Goal: Find specific page/section: Find specific page/section

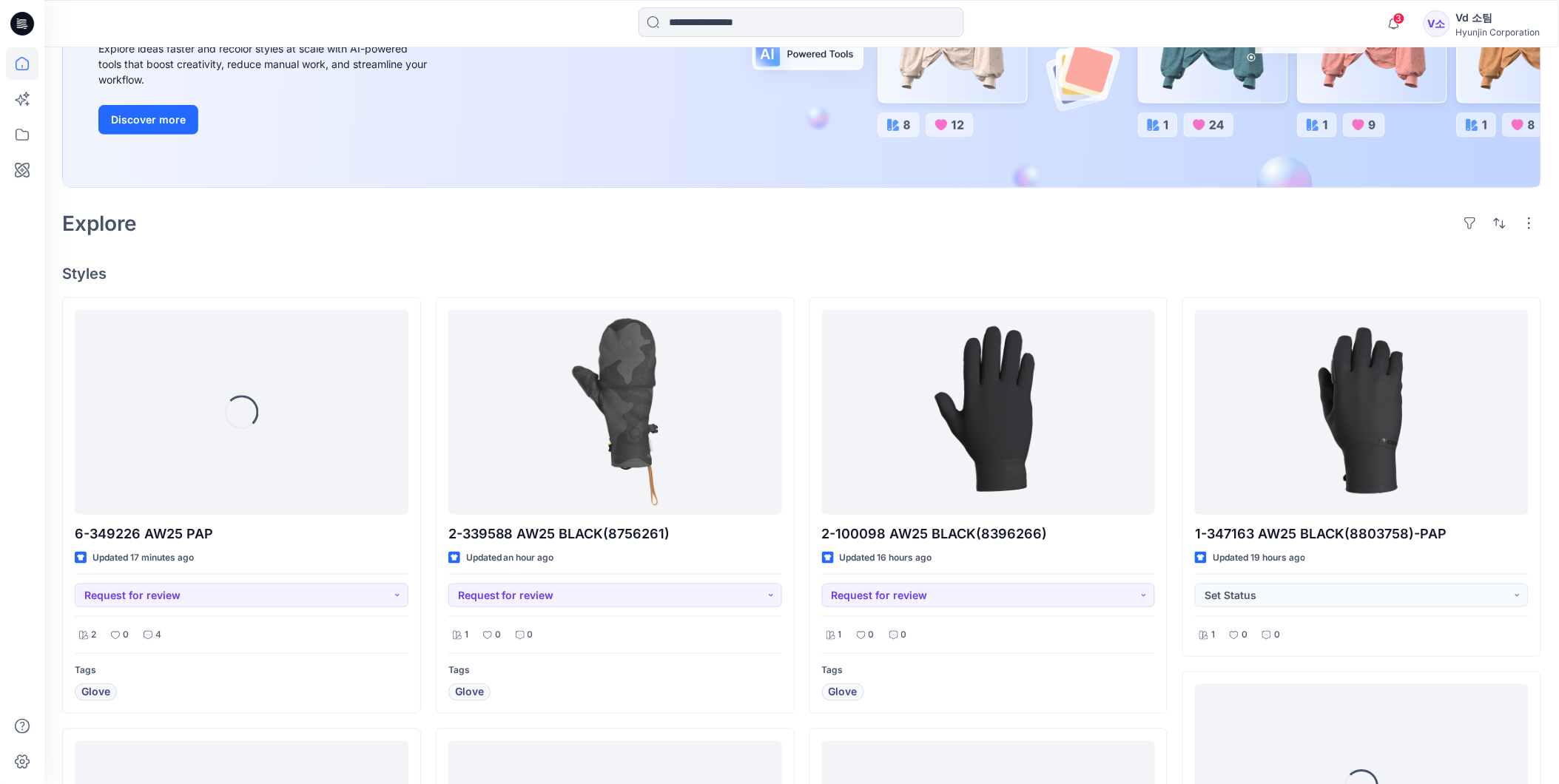
scroll to position [246, 0]
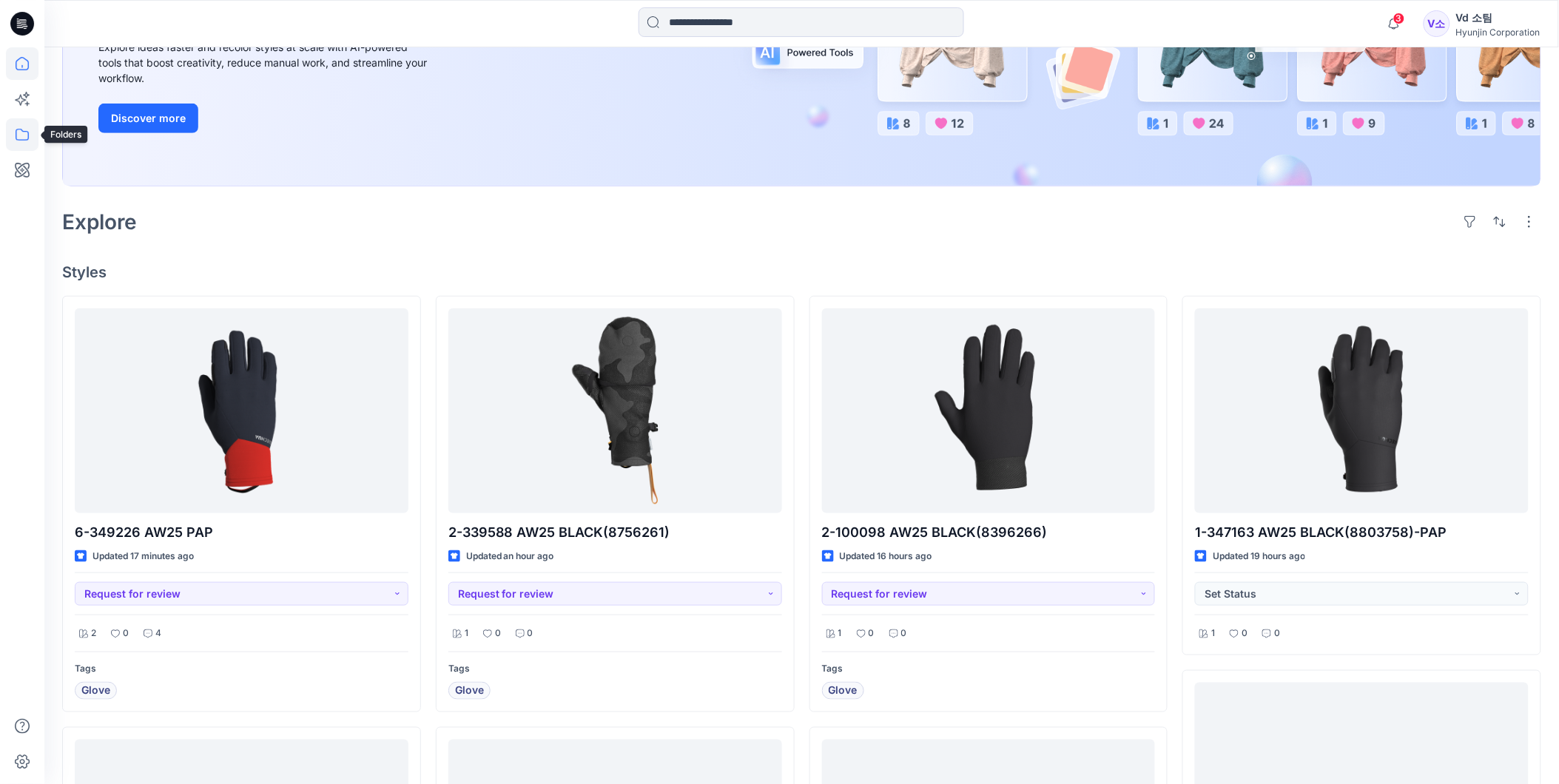
click at [9, 127] on icon at bounding box center [22, 134] width 33 height 33
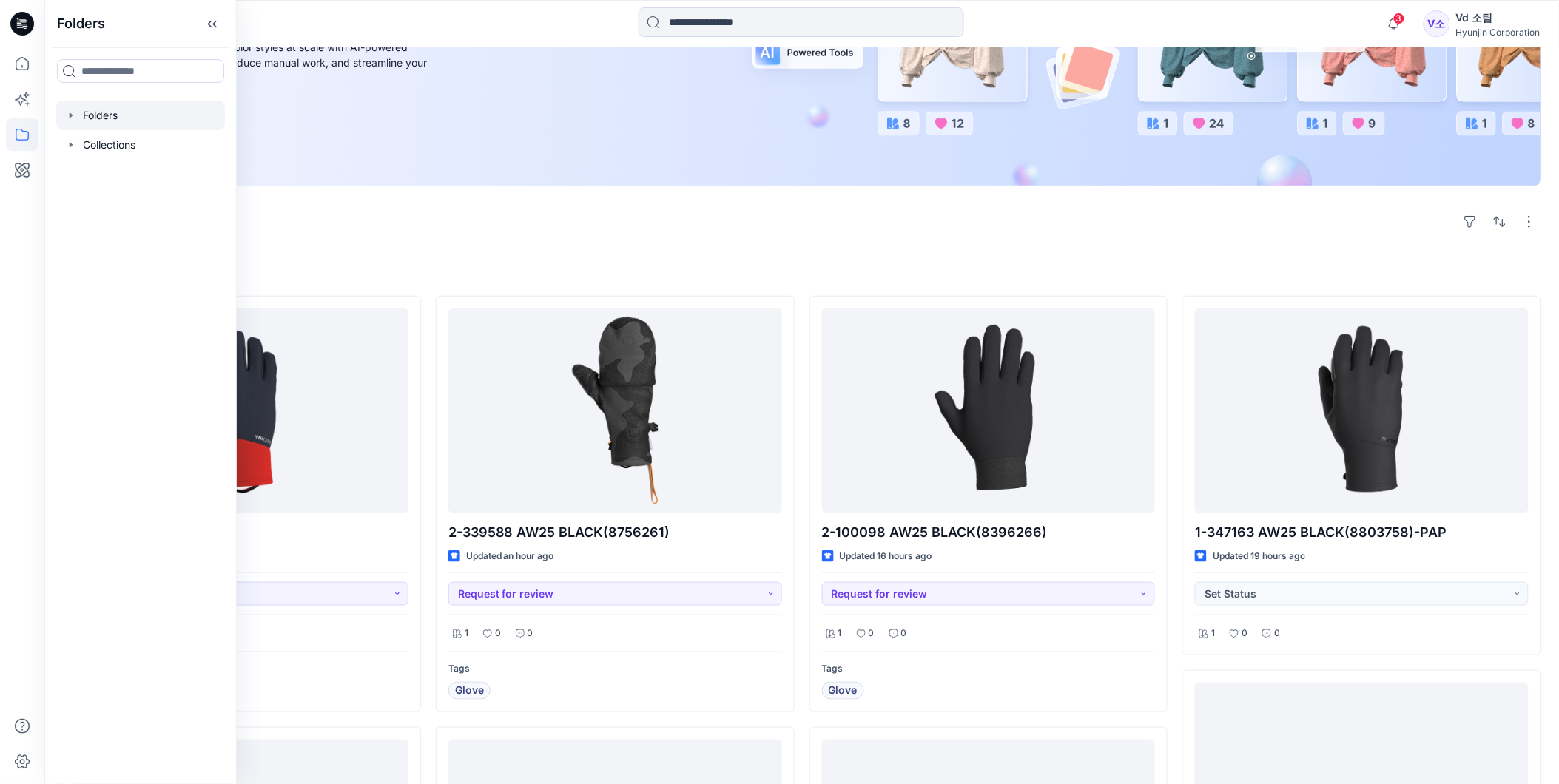
click at [137, 111] on div at bounding box center [140, 116] width 169 height 30
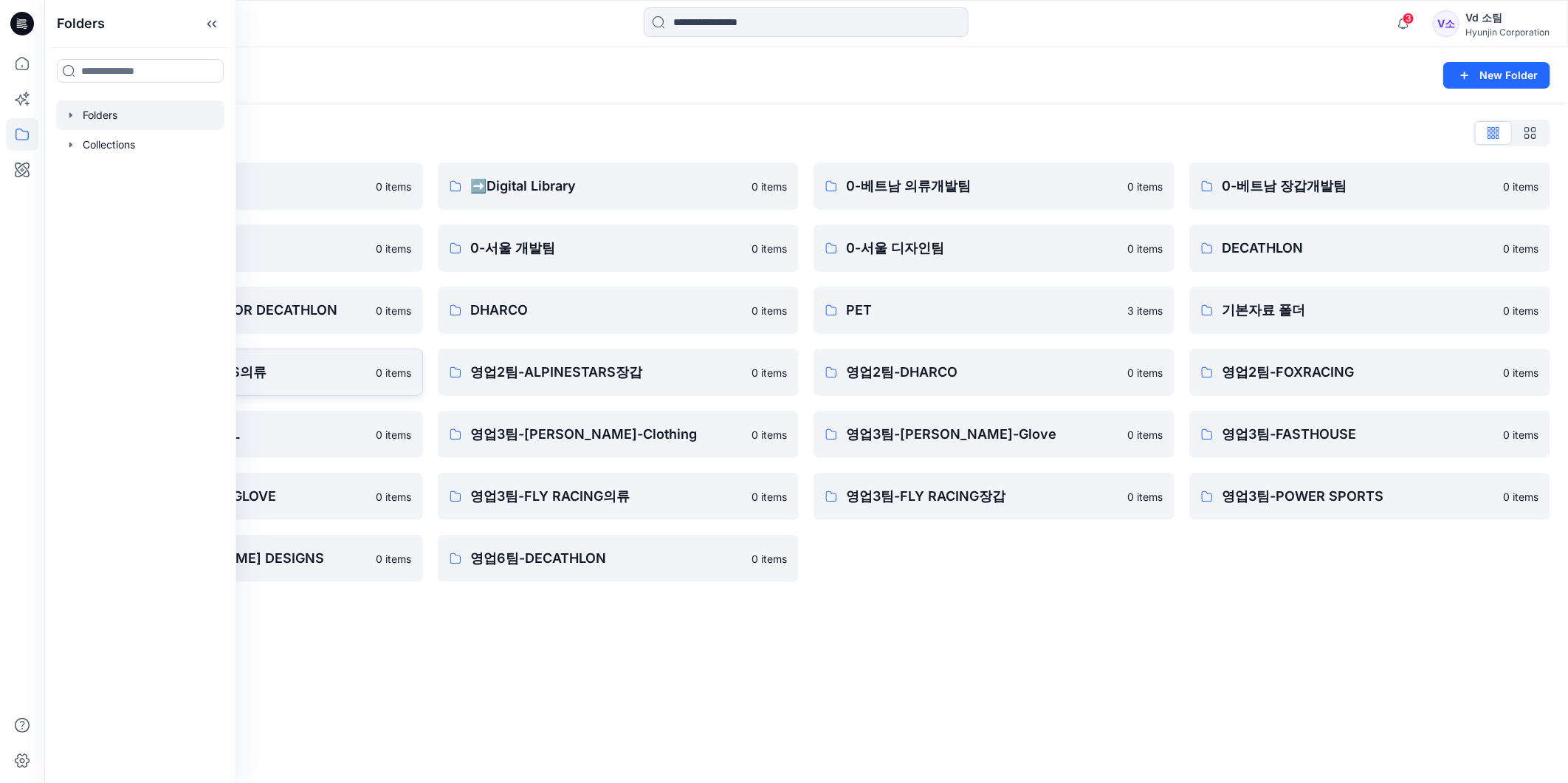
click at [288, 364] on p "영업2팀-ALPINESTARS의류" at bounding box center [231, 372] width 272 height 21
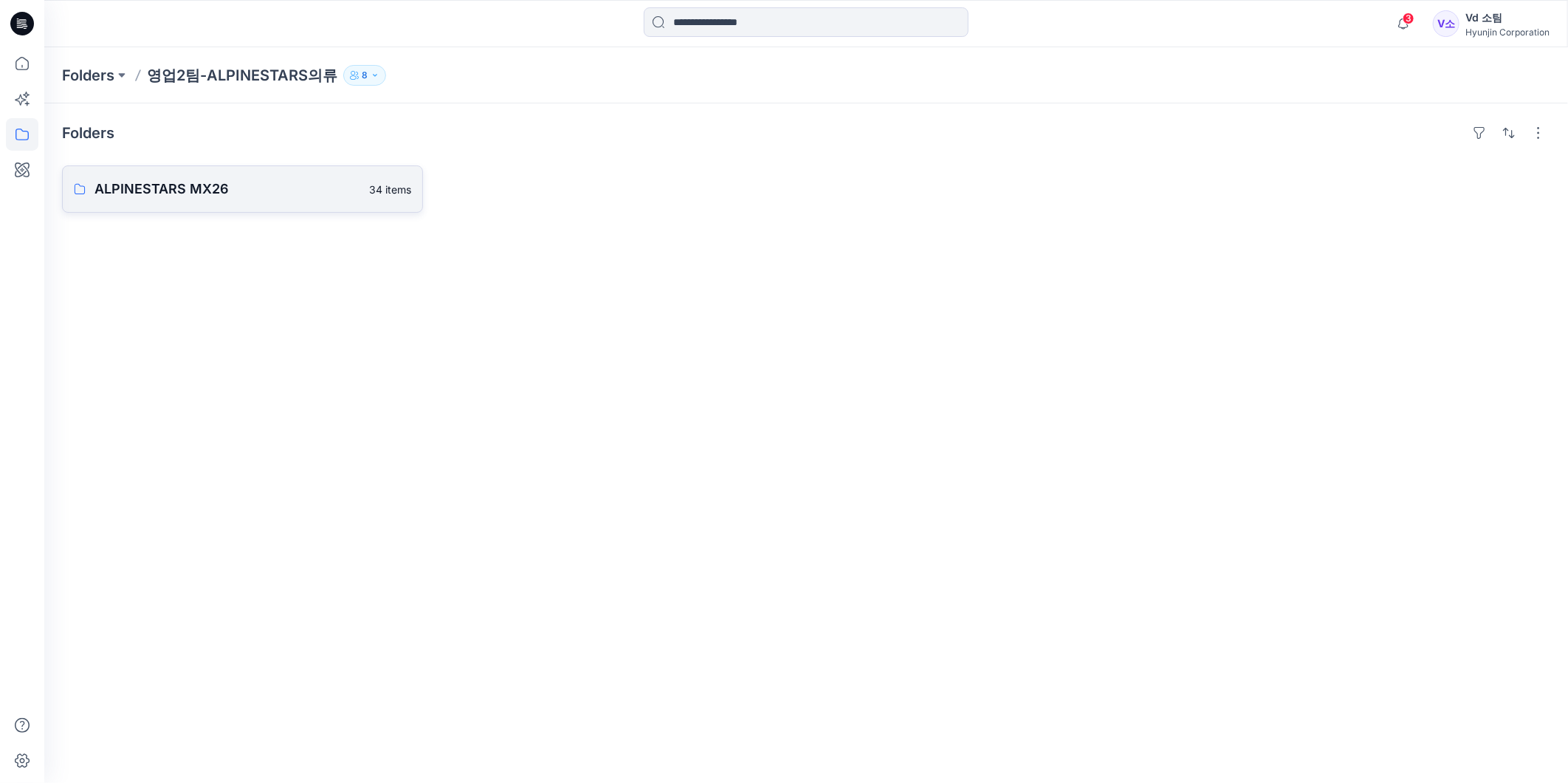
click at [169, 187] on p "ALPINESTARS MX26" at bounding box center [228, 188] width 266 height 21
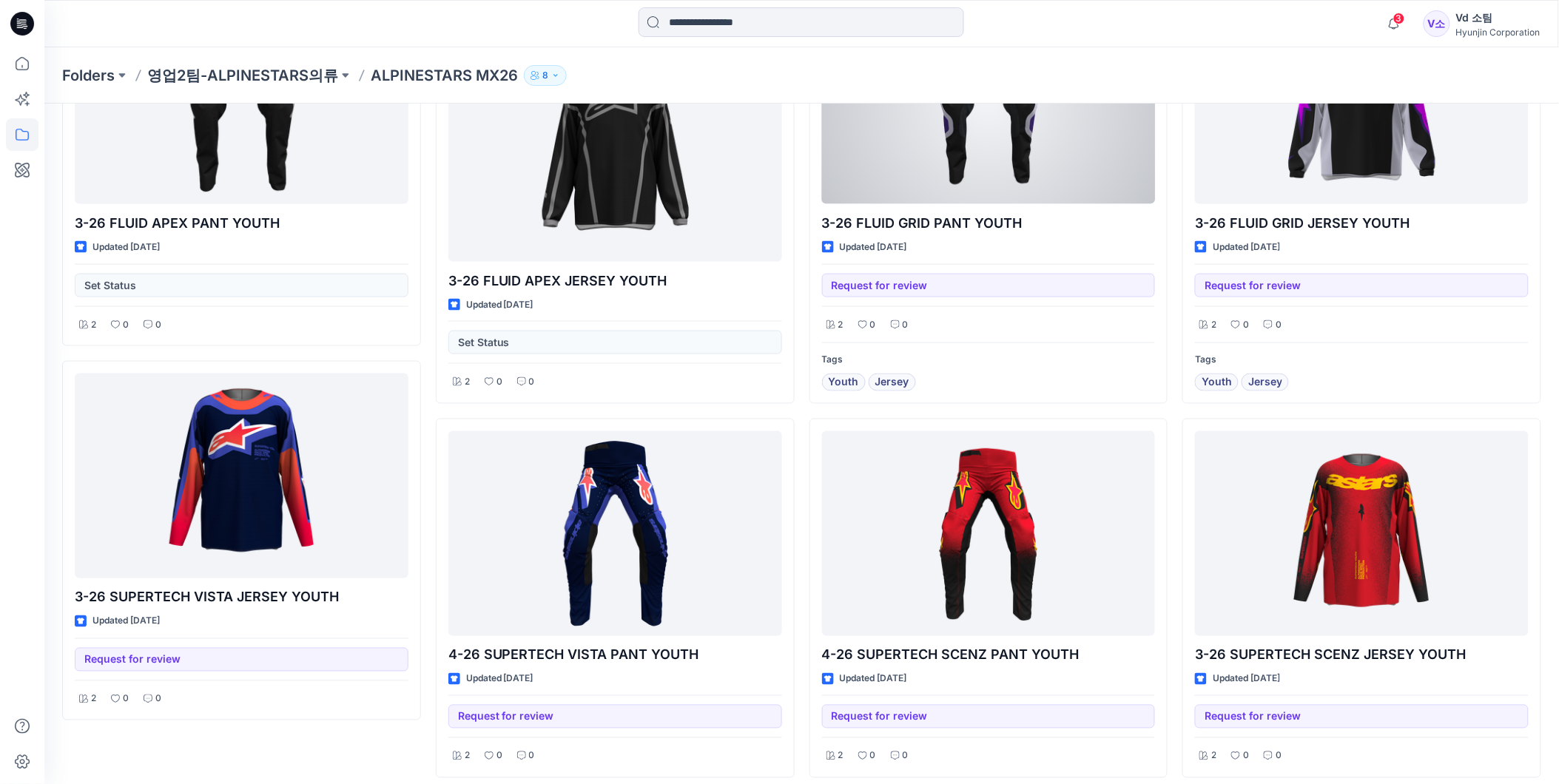
scroll to position [618, 0]
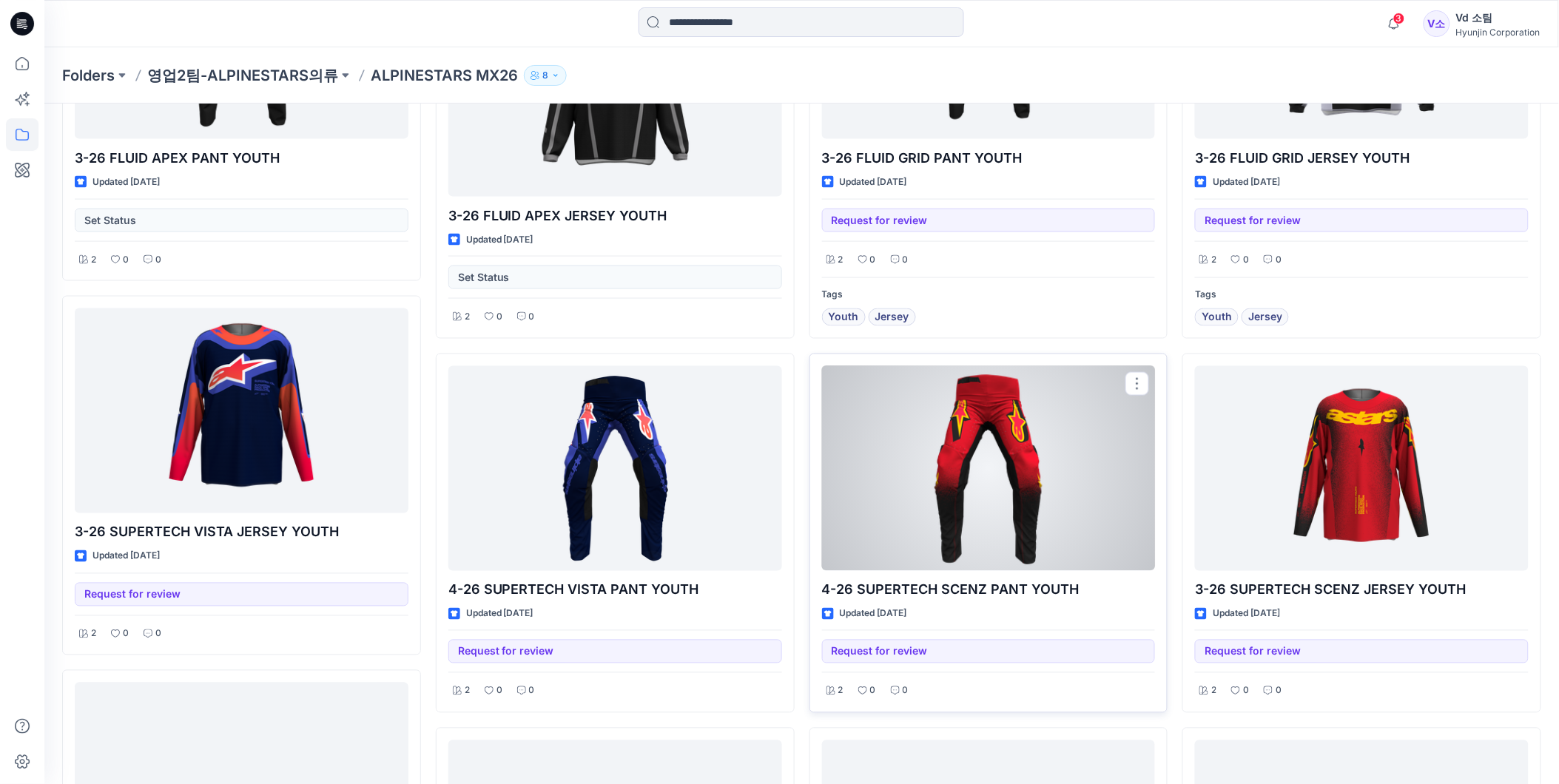
click at [1098, 455] on div at bounding box center [989, 469] width 334 height 205
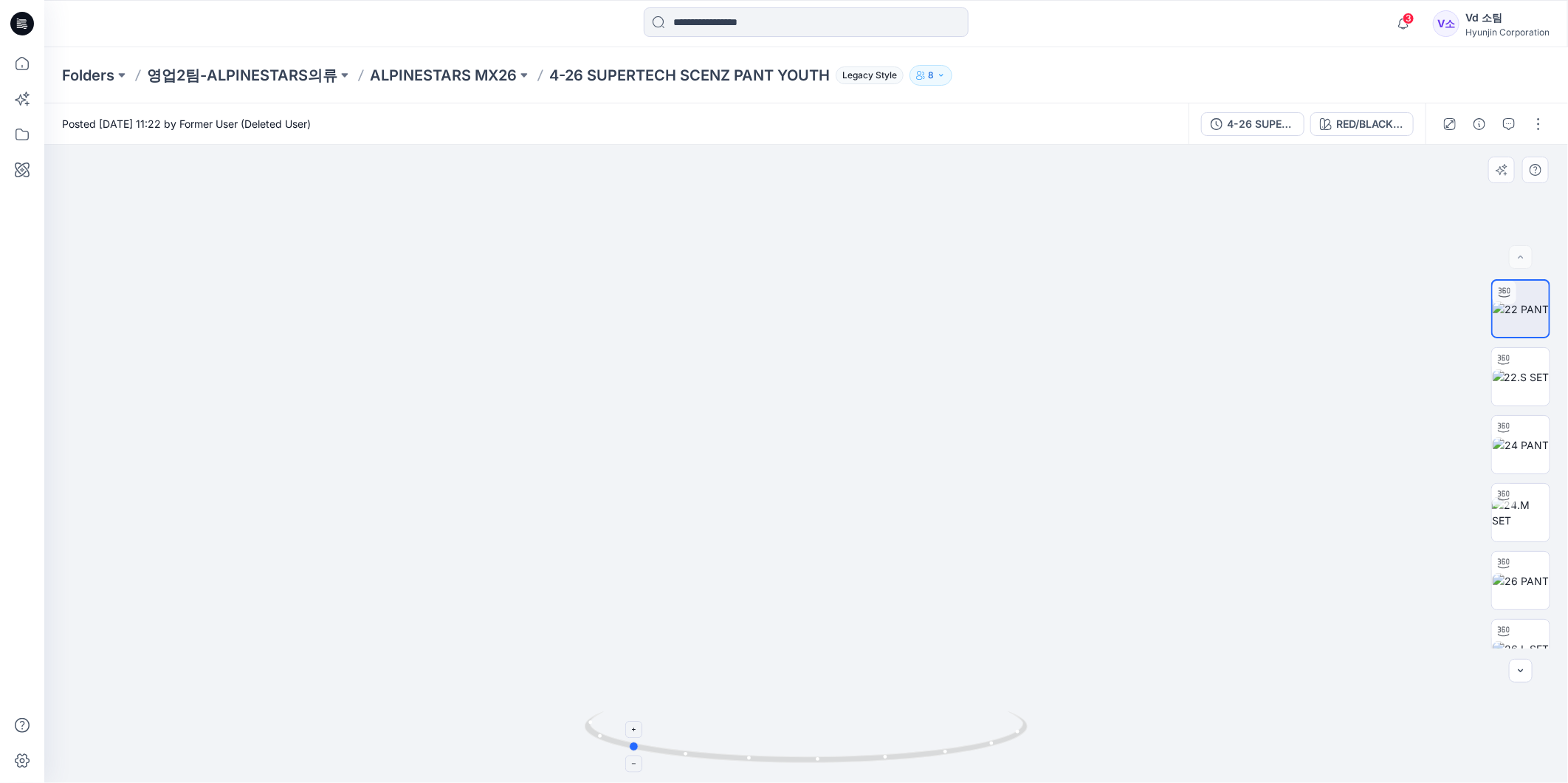
drag, startPoint x: 961, startPoint y: 751, endPoint x: 783, endPoint y: 759, distance: 178.2
click at [783, 759] on icon at bounding box center [807, 739] width 446 height 55
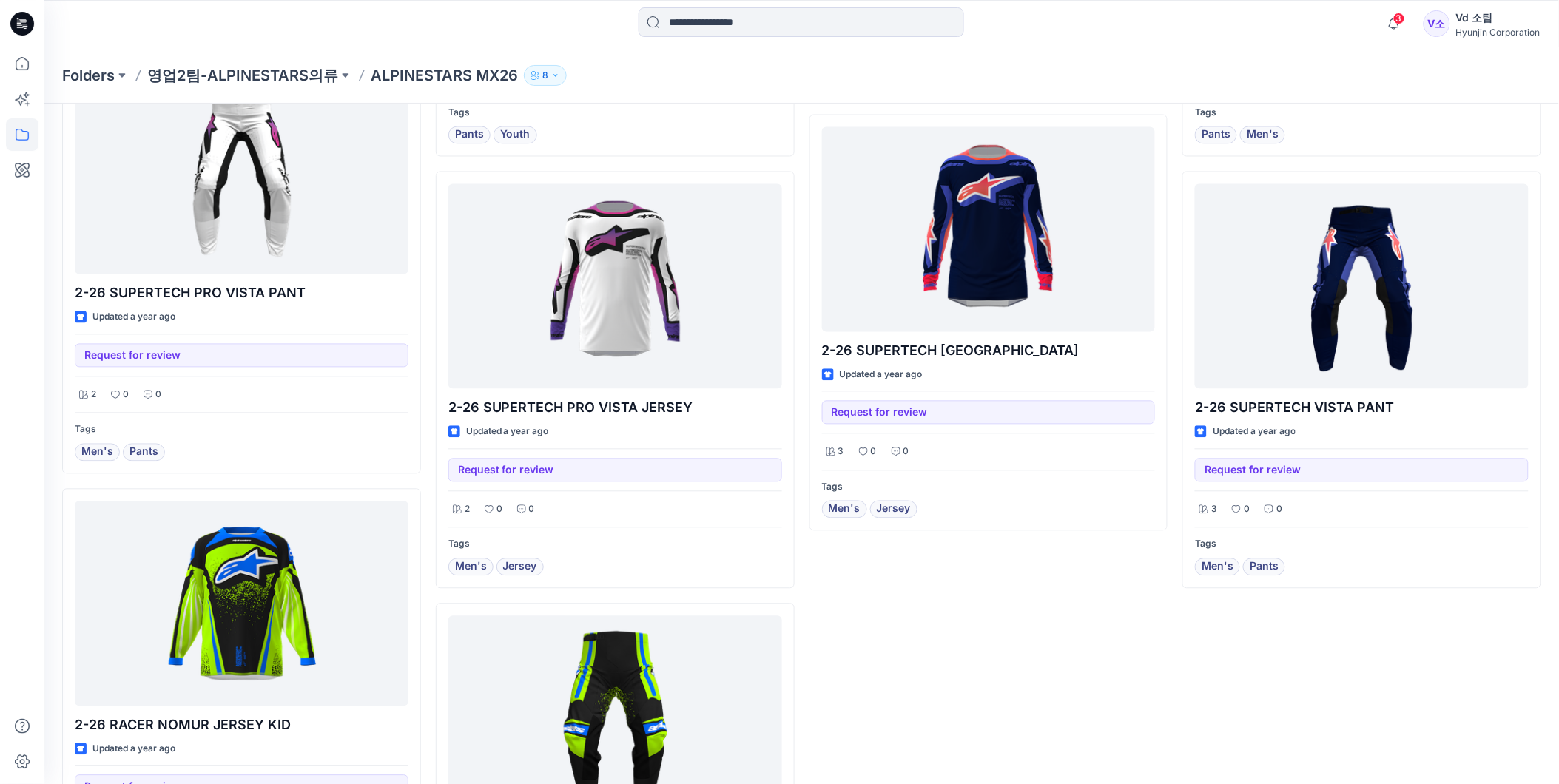
scroll to position [2819, 0]
